Goal: Task Accomplishment & Management: Use online tool/utility

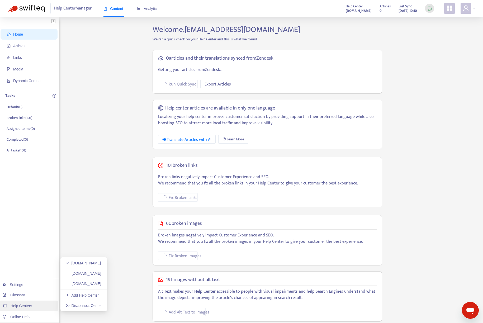
click at [30, 307] on span "Help Centers" at bounding box center [22, 306] width 22 height 4
click at [81, 273] on link "docs.maxio.com" at bounding box center [84, 273] width 36 height 4
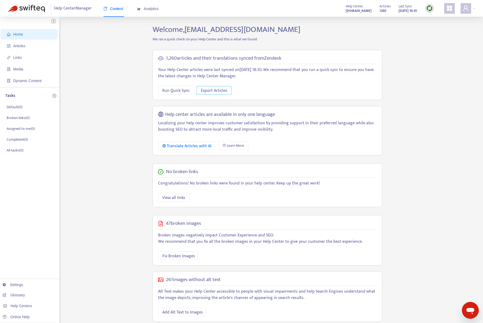
drag, startPoint x: 210, startPoint y: 90, endPoint x: 205, endPoint y: 91, distance: 5.3
click at [210, 90] on span "Export Articles" at bounding box center [214, 90] width 26 height 7
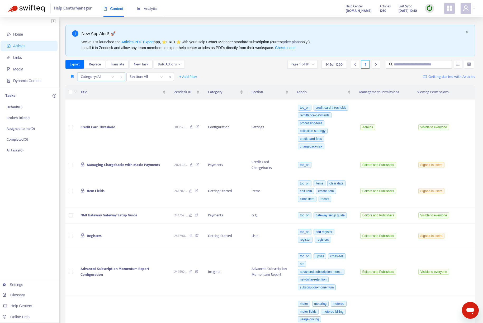
click at [121, 77] on icon "close" at bounding box center [121, 77] width 2 height 2
click at [112, 76] on div "Section: All" at bounding box center [97, 77] width 39 height 8
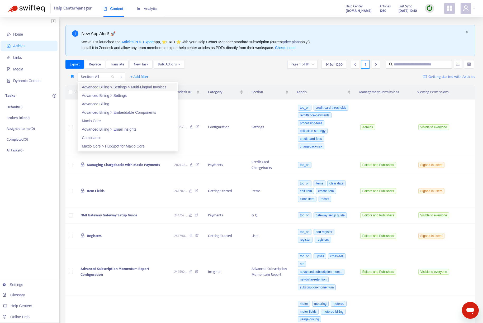
click at [191, 74] on div "Section: All + Add filter Getting started with Articles" at bounding box center [270, 77] width 410 height 12
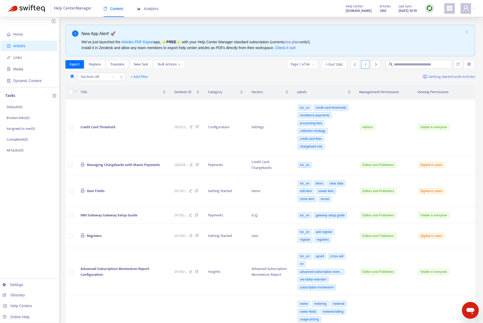
click at [120, 77] on icon "close" at bounding box center [121, 77] width 3 height 3
click at [93, 77] on span "+ Add filter" at bounding box center [92, 77] width 18 height 6
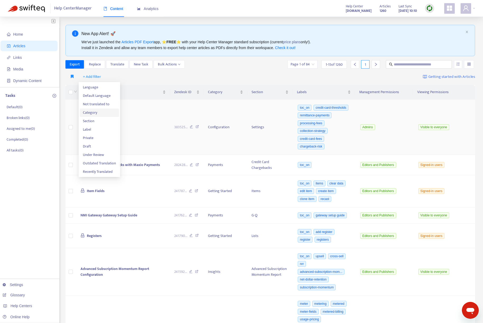
click at [92, 112] on span "Category" at bounding box center [99, 113] width 33 height 6
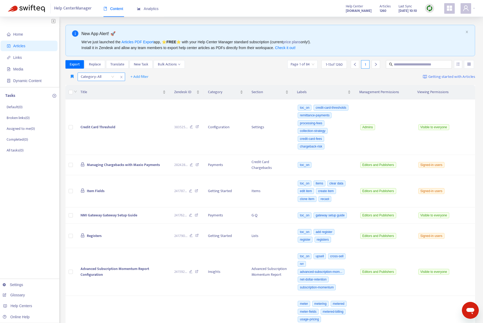
click at [113, 76] on div "Category: All" at bounding box center [97, 77] width 39 height 8
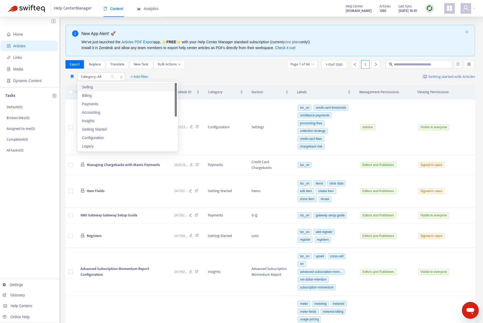
click at [105, 89] on div "Selling" at bounding box center [128, 87] width 92 height 6
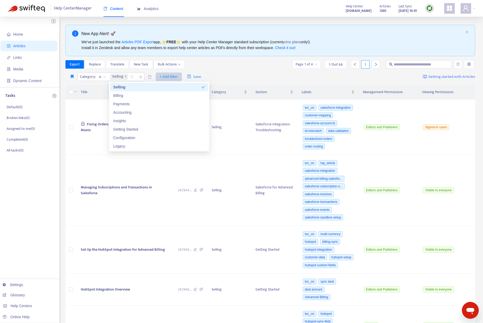
click at [175, 74] on span "+ Add filter" at bounding box center [169, 77] width 18 height 6
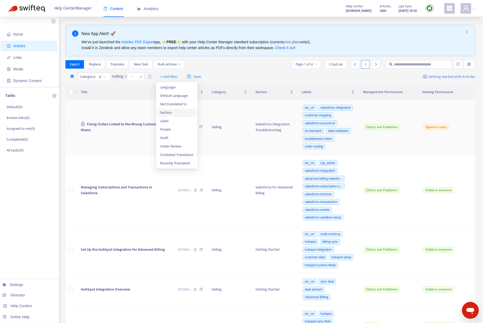
click at [167, 111] on span "Section" at bounding box center [176, 113] width 33 height 6
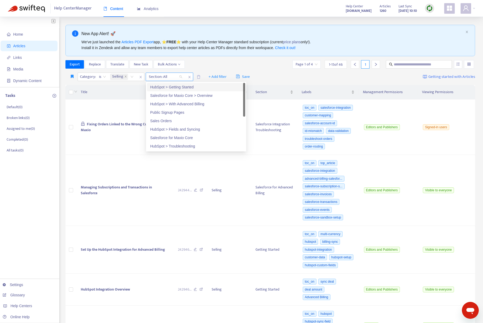
click at [181, 77] on div "Section: All" at bounding box center [165, 77] width 39 height 8
click at [126, 77] on icon "close" at bounding box center [125, 76] width 3 height 3
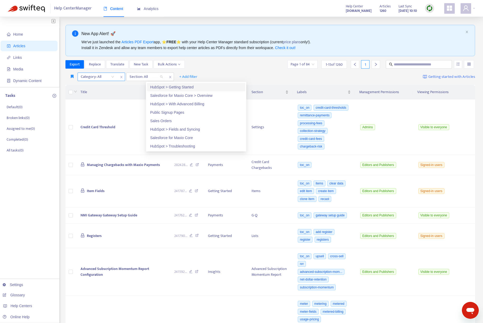
click at [114, 77] on div "Category: All" at bounding box center [97, 77] width 39 height 8
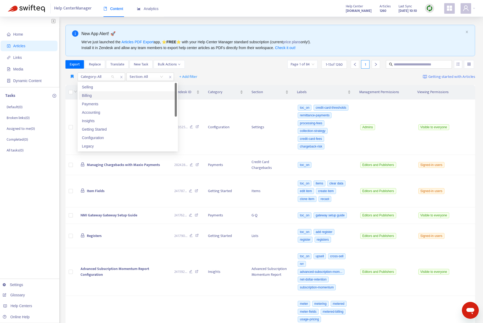
drag, startPoint x: 112, startPoint y: 95, endPoint x: 134, endPoint y: 92, distance: 21.6
click at [112, 95] on div "Billing" at bounding box center [128, 96] width 92 height 6
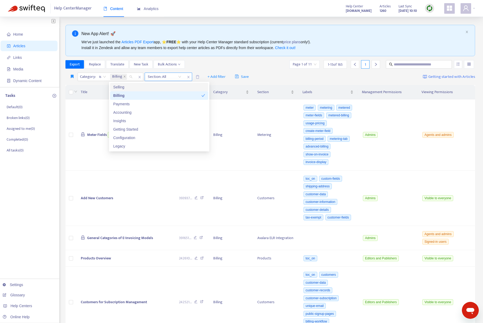
click at [179, 75] on div "Section: All" at bounding box center [164, 77] width 39 height 8
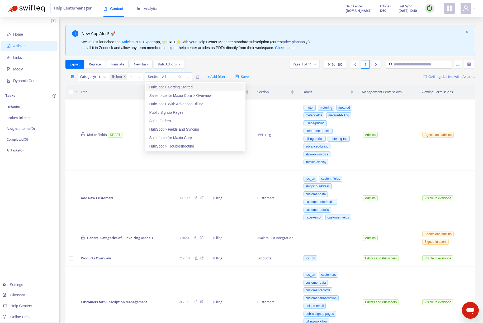
click at [181, 77] on div "Section: All" at bounding box center [164, 77] width 39 height 8
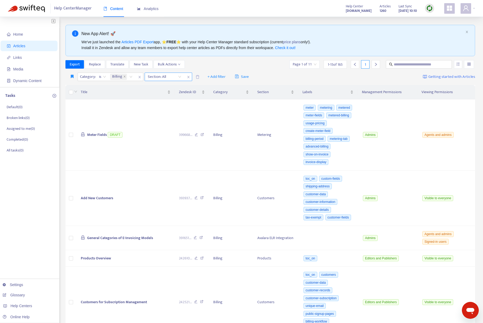
click at [181, 77] on div "Section: All" at bounding box center [164, 77] width 39 height 8
click at [190, 78] on span "close" at bounding box center [188, 77] width 7 height 6
click at [173, 78] on span "+ Add filter" at bounding box center [168, 77] width 18 height 6
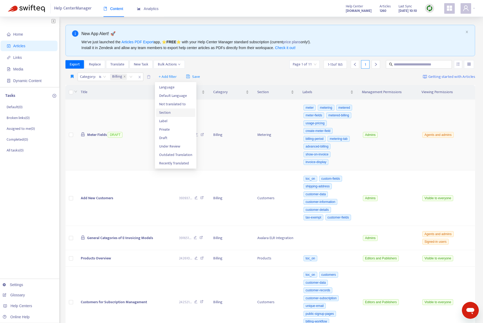
click at [167, 112] on span "Section" at bounding box center [175, 113] width 33 height 6
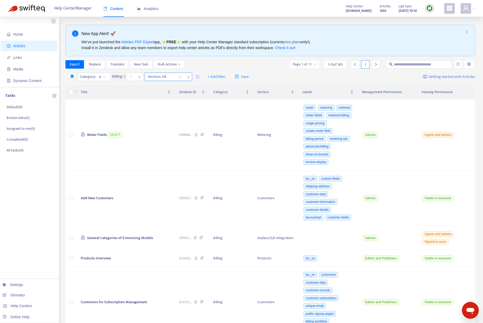
click at [180, 76] on div "Section: All" at bounding box center [164, 77] width 39 height 8
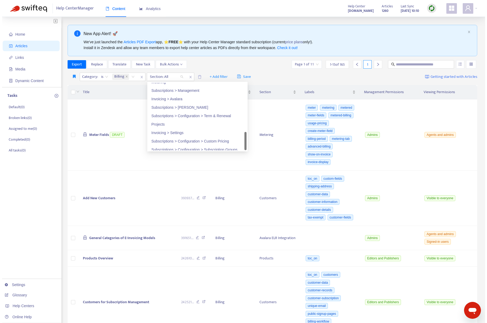
scroll to position [245, 0]
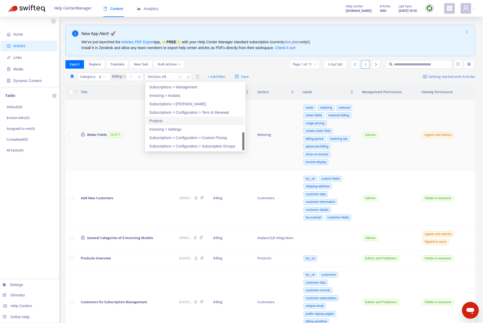
click at [158, 121] on div "Projects" at bounding box center [195, 121] width 92 height 6
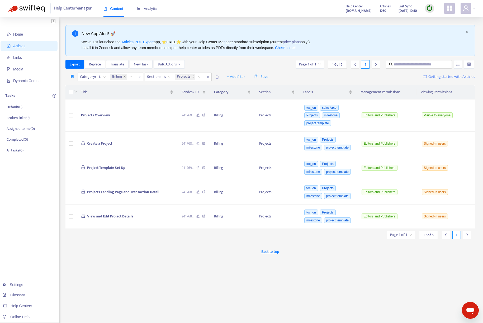
click at [277, 63] on div "Export Replace Translate New Task Bulk Actions Page 1 of 1 1 - 5 of 5 1" at bounding box center [270, 64] width 410 height 8
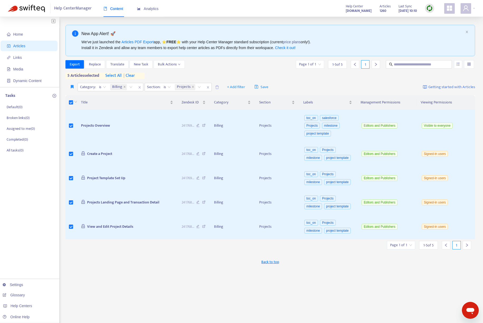
click at [119, 74] on span "select all" at bounding box center [113, 76] width 16 height 6
click at [76, 64] on span "Export" at bounding box center [75, 65] width 10 height 6
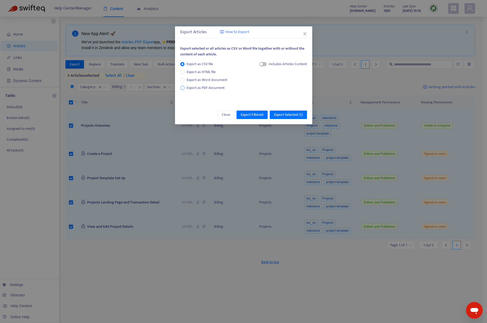
click at [185, 89] on span "Export as PDF document" at bounding box center [206, 88] width 42 height 6
click at [286, 115] on span "Export Selected ( 5 )" at bounding box center [288, 115] width 29 height 6
